Goal: Navigation & Orientation: Find specific page/section

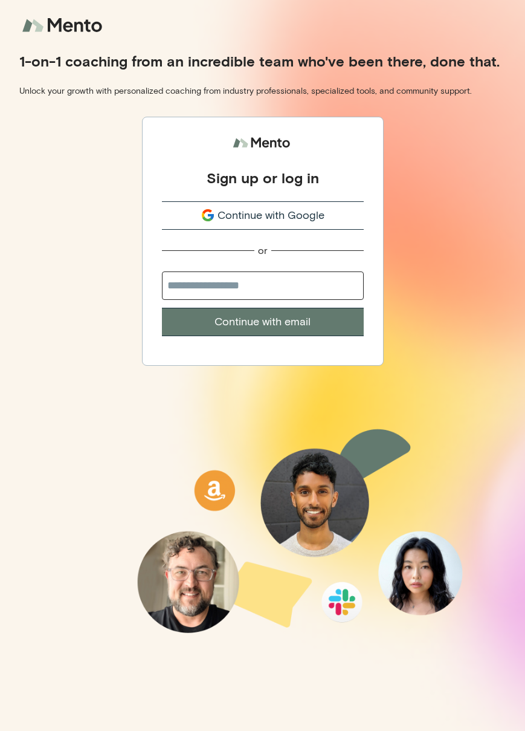
click at [258, 219] on span "Continue with Google" at bounding box center [271, 215] width 107 height 16
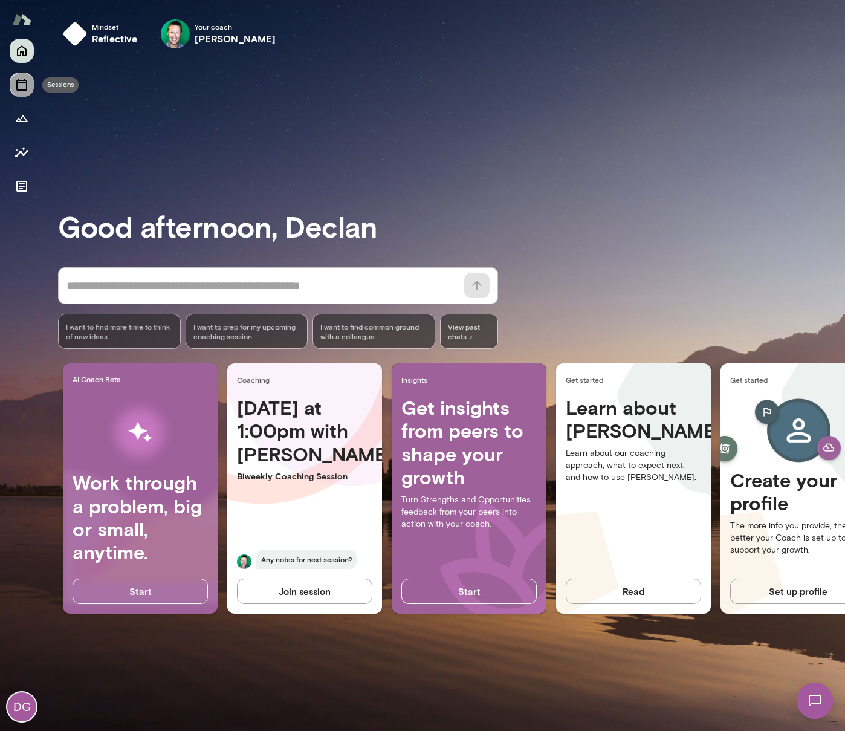
click at [26, 80] on icon "Sessions" at bounding box center [21, 85] width 11 height 12
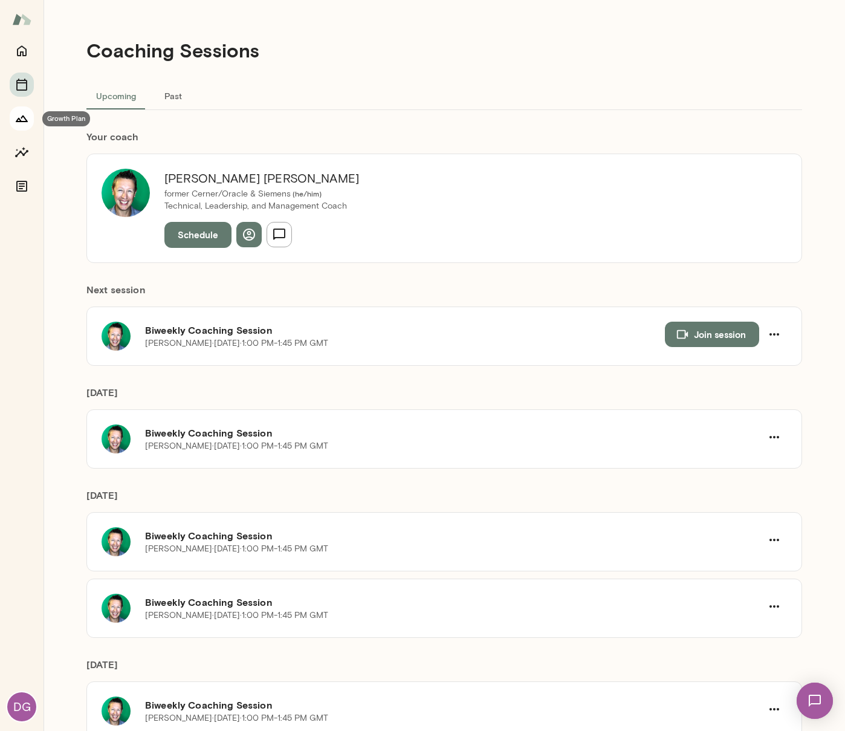
click at [20, 116] on icon "Growth Plan" at bounding box center [22, 118] width 15 height 15
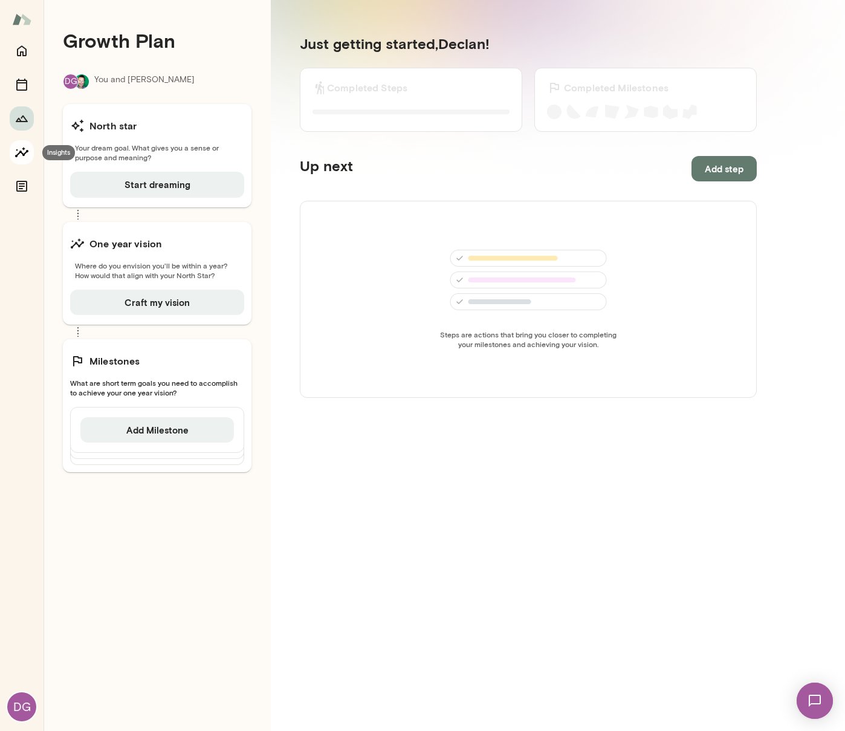
click at [27, 151] on icon "Insights" at bounding box center [21, 152] width 13 height 10
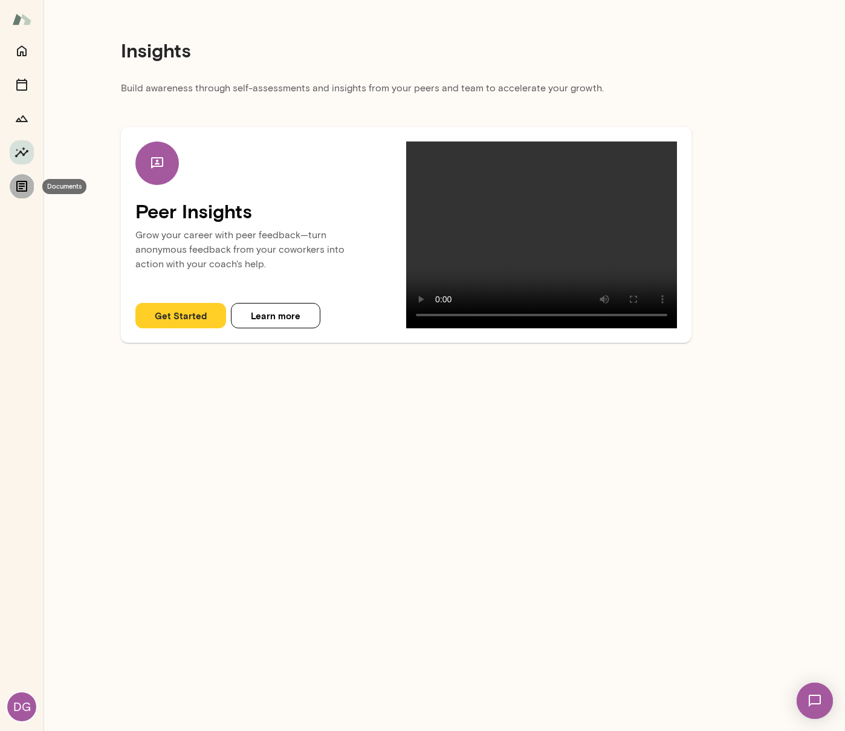
click at [16, 189] on icon "Documents" at bounding box center [22, 186] width 15 height 15
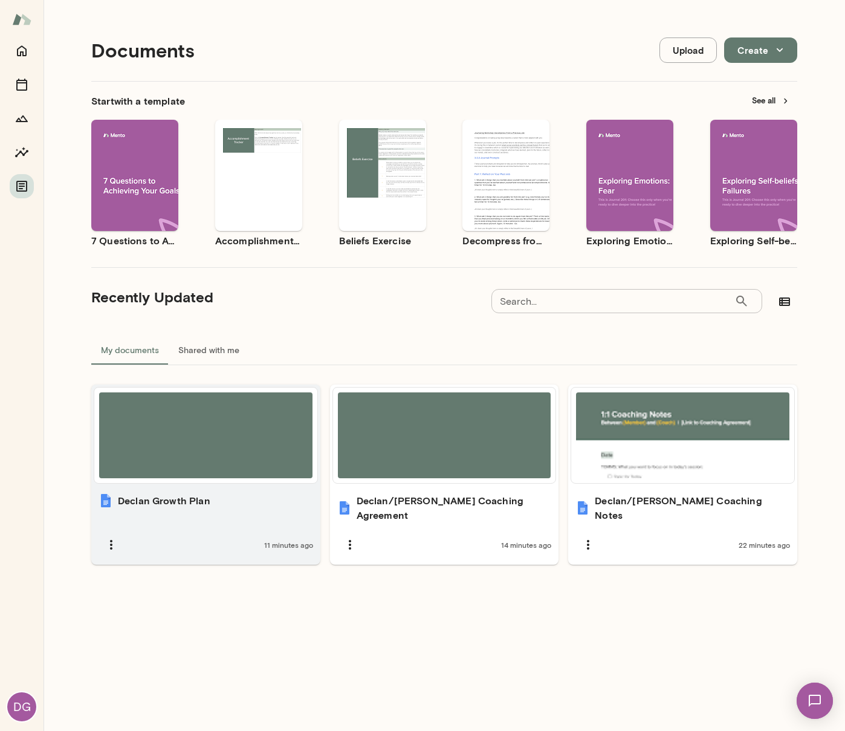
click at [266, 501] on div "Declan Growth Plan" at bounding box center [206, 500] width 215 height 15
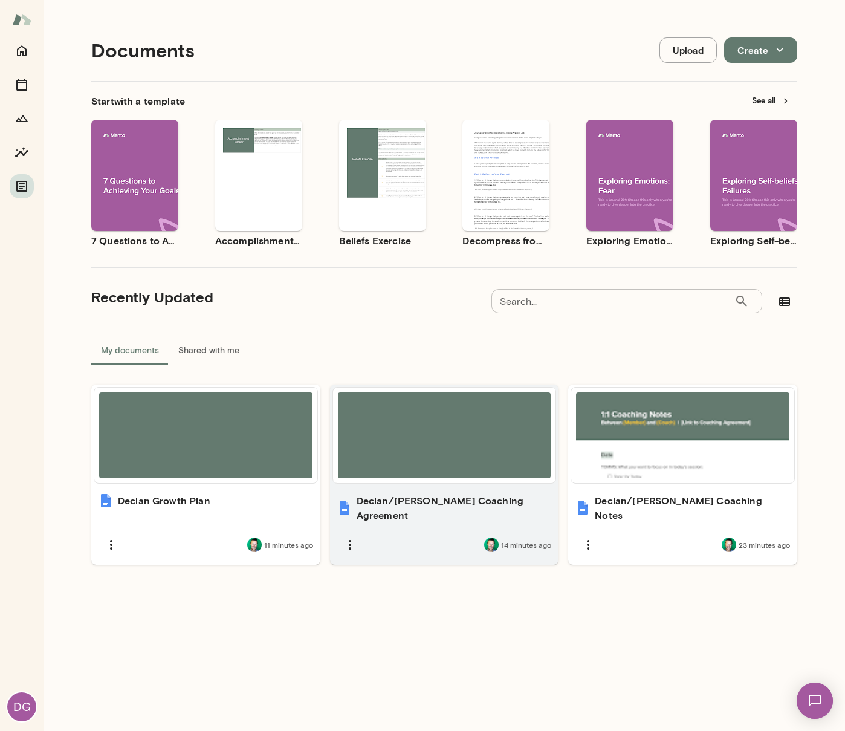
click at [446, 490] on div "Declan/[PERSON_NAME] Coaching Agreement 14 minutes ago" at bounding box center [444, 525] width 229 height 79
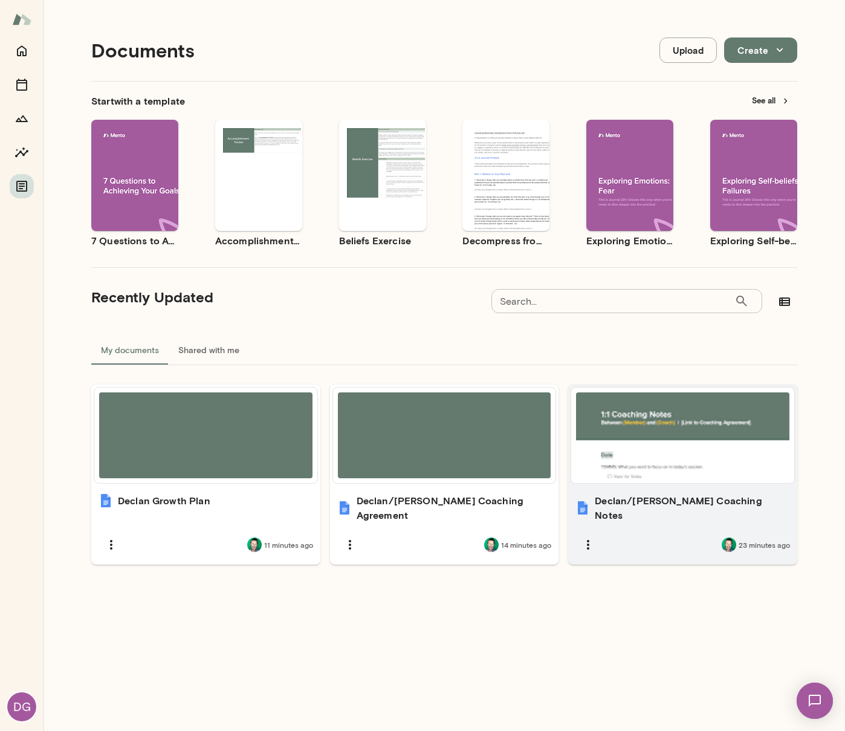
click at [525, 532] on div "23 minutes ago" at bounding box center [683, 544] width 215 height 25
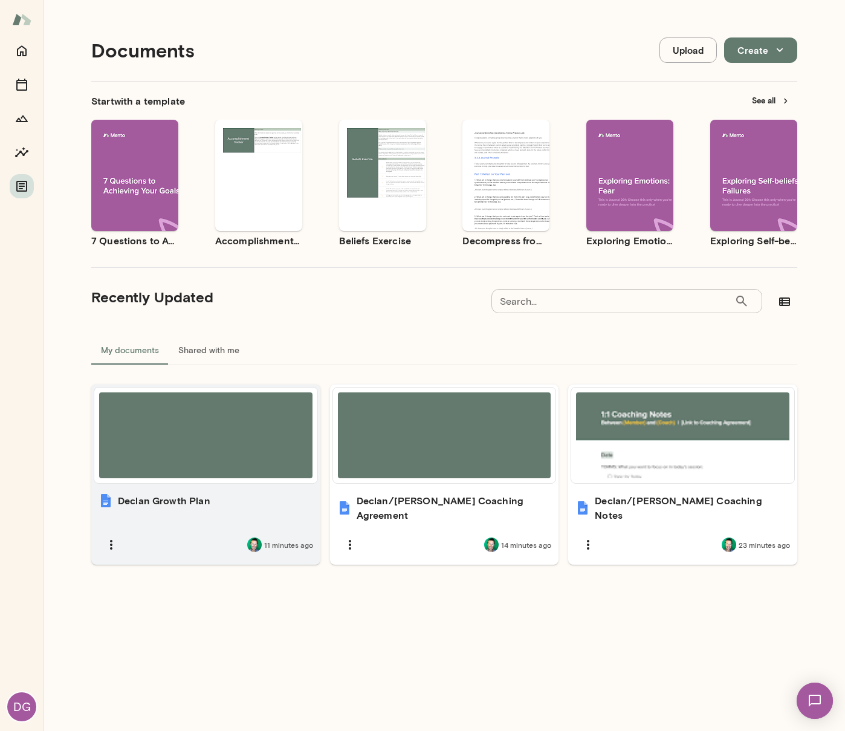
click at [240, 487] on div "Declan Growth Plan 11 minutes ago" at bounding box center [205, 525] width 229 height 79
